Goal: Task Accomplishment & Management: Manage account settings

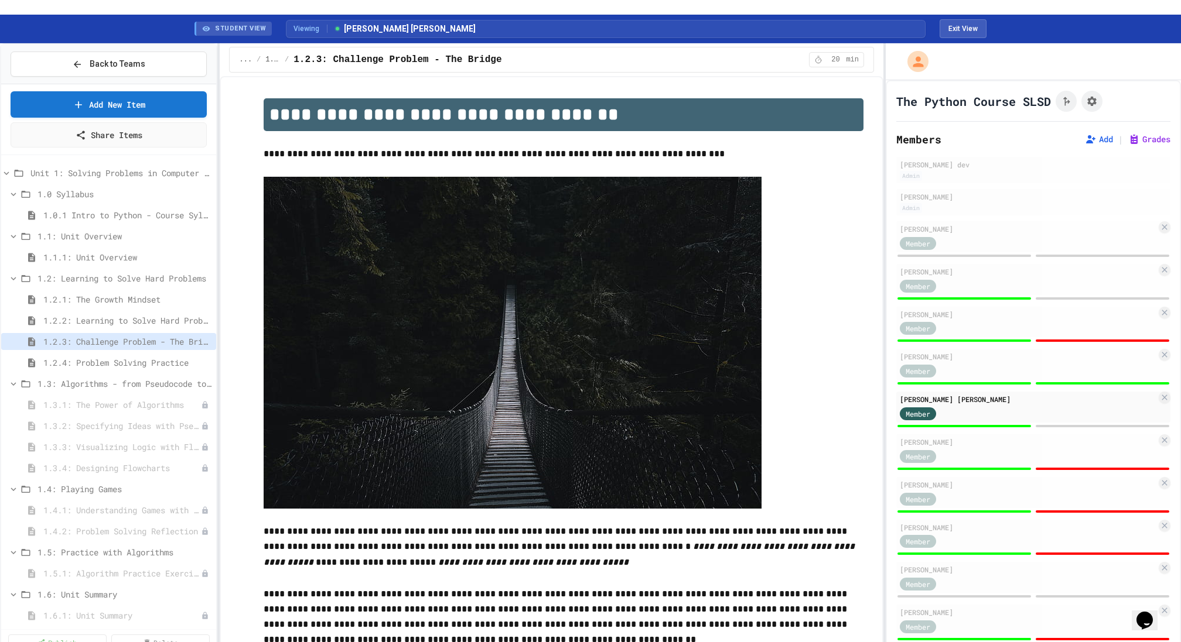
scroll to position [235, 0]
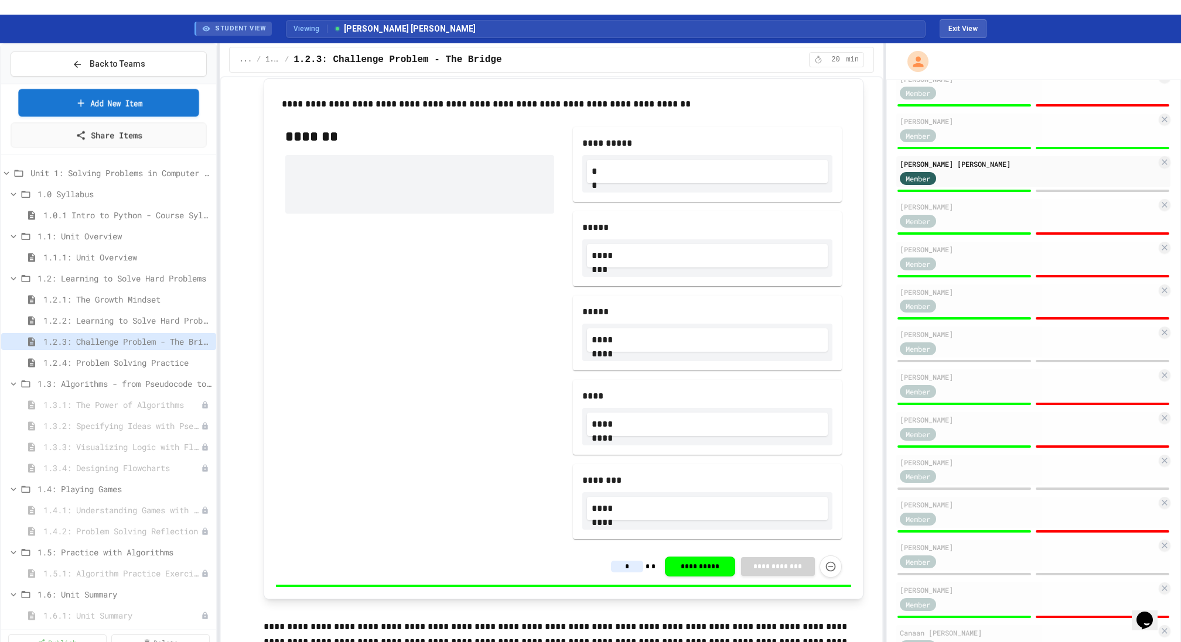
click at [43, 91] on link "Add New Item" at bounding box center [108, 103] width 181 height 28
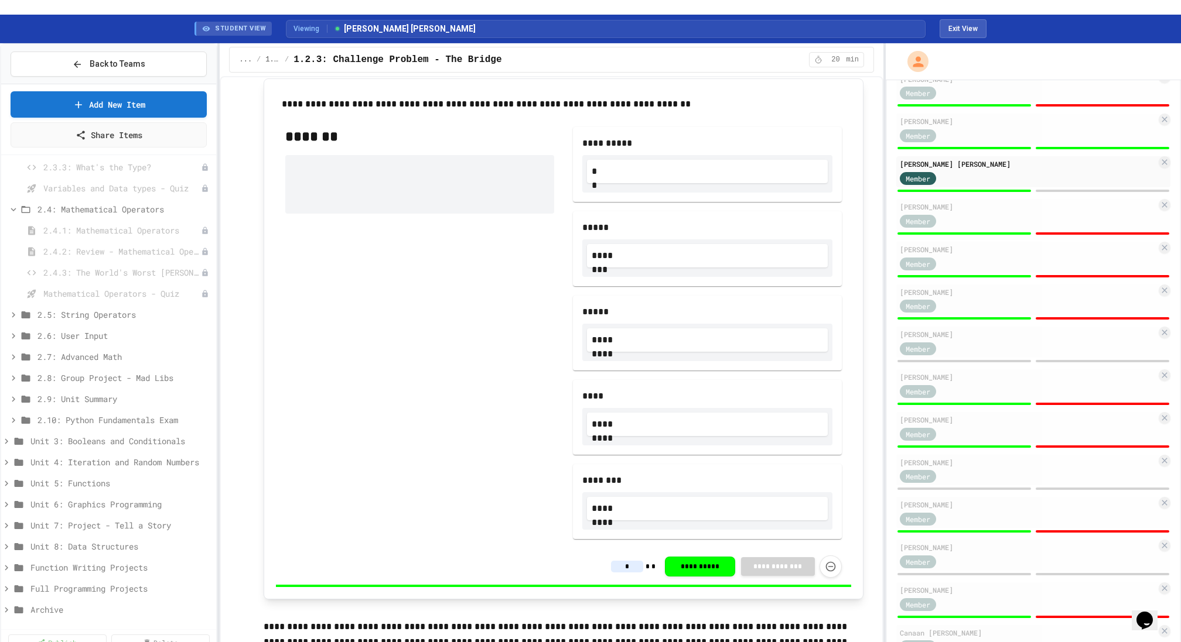
scroll to position [0, 0]
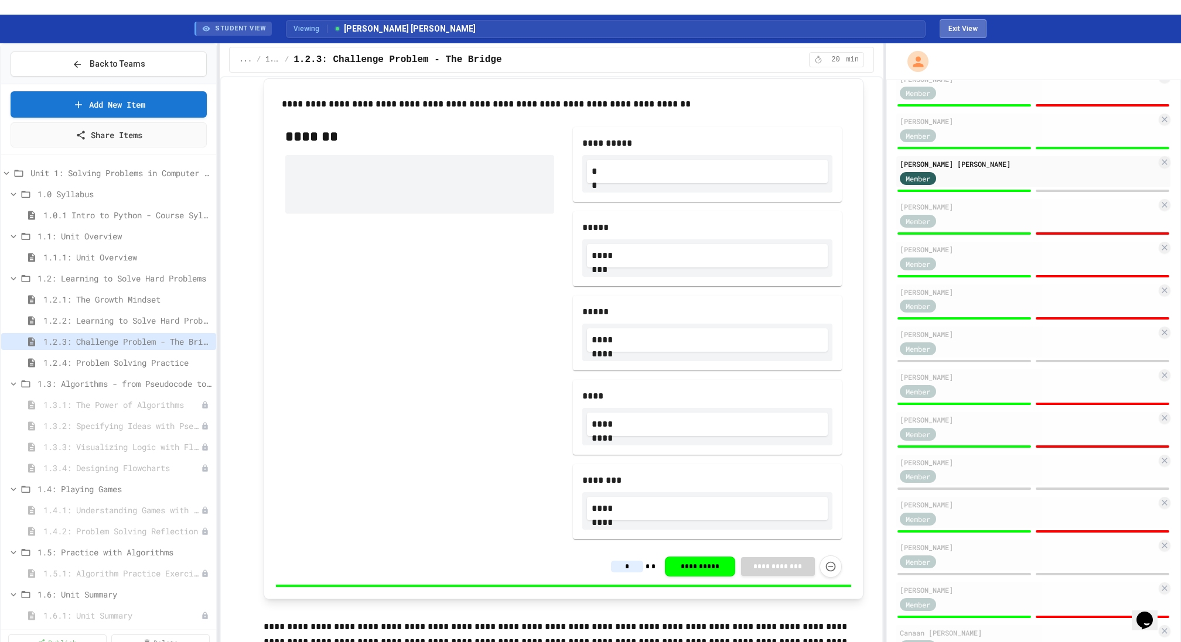
click at [963, 22] on button "Exit View" at bounding box center [962, 28] width 47 height 19
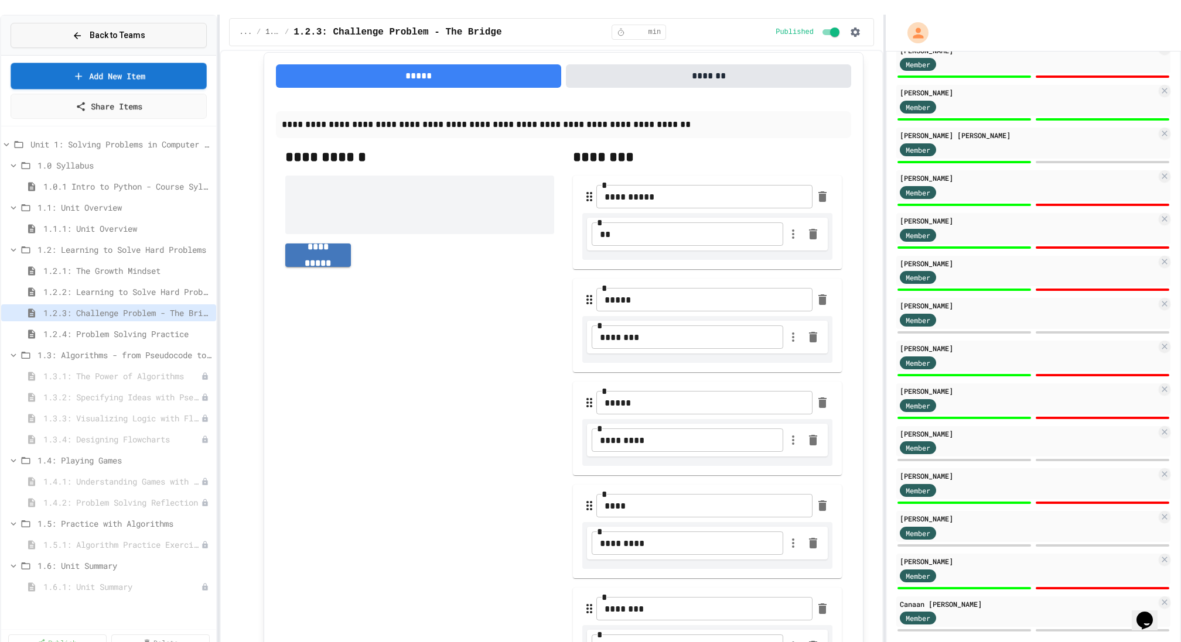
click at [74, 30] on icon at bounding box center [77, 35] width 11 height 11
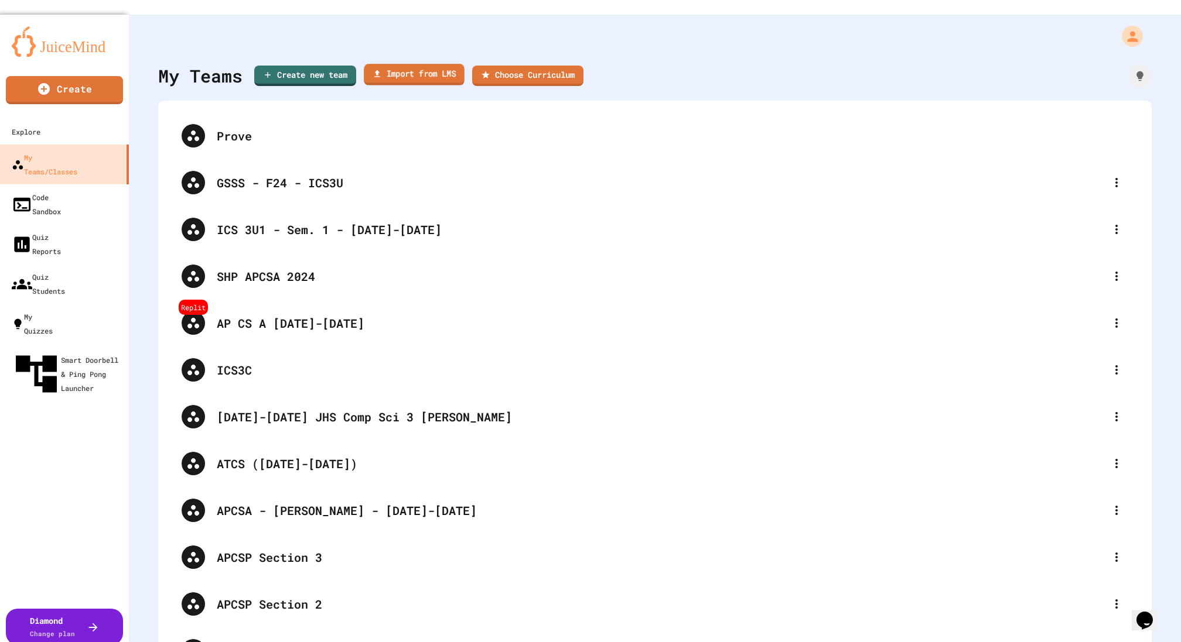
click at [398, 64] on link "Import from LMS" at bounding box center [414, 75] width 101 height 22
click at [296, 64] on link "Create new team" at bounding box center [305, 75] width 101 height 22
type input "******"
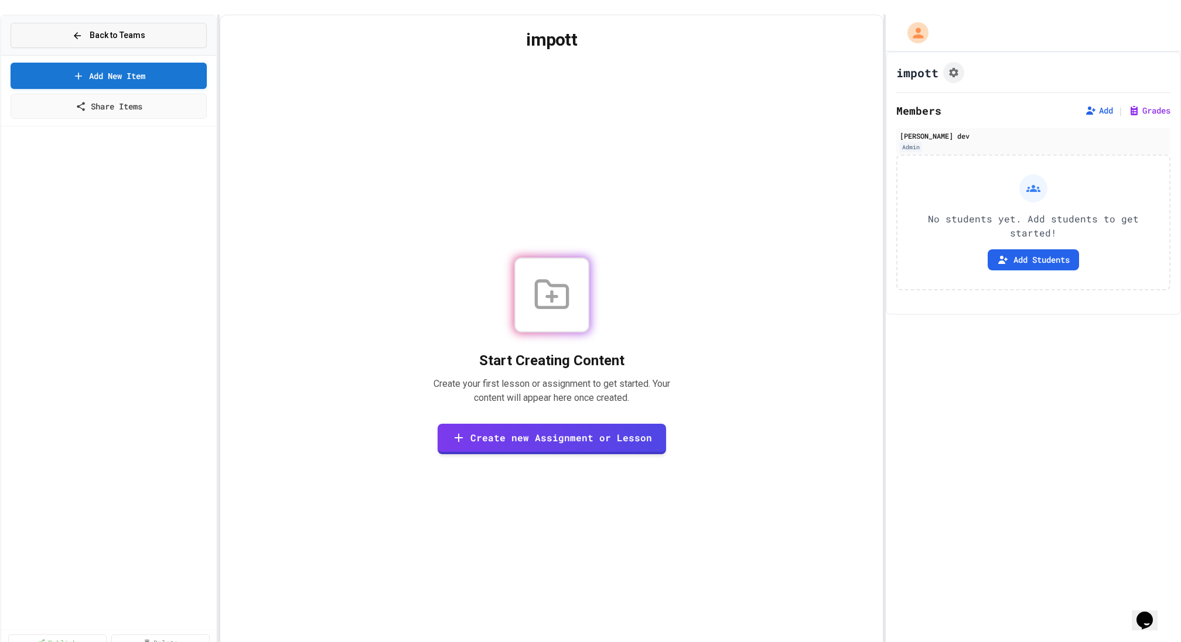
click at [81, 30] on icon at bounding box center [77, 35] width 11 height 11
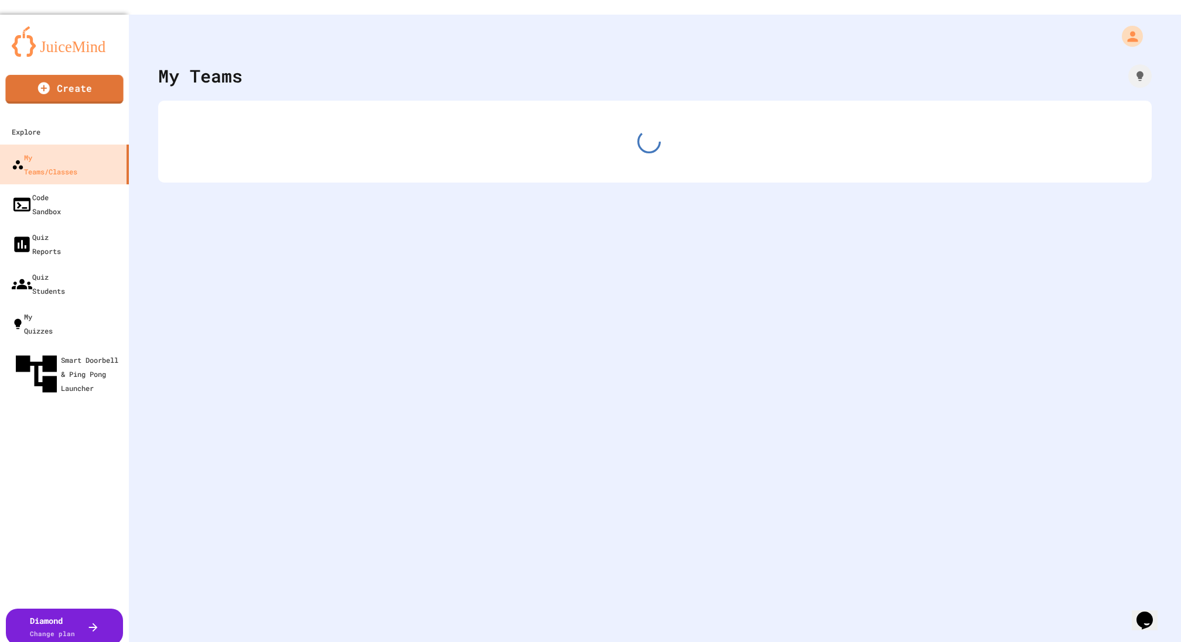
click at [93, 75] on link "Create" at bounding box center [64, 89] width 118 height 29
